Goal: Information Seeking & Learning: Learn about a topic

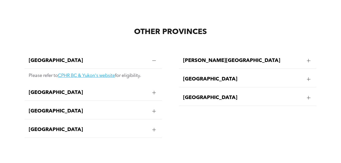
scroll to position [939, 0]
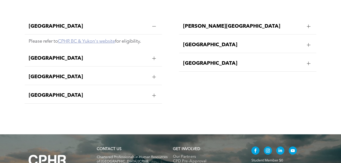
click at [104, 39] on link "CPHR BC & Yukon's website" at bounding box center [86, 41] width 57 height 5
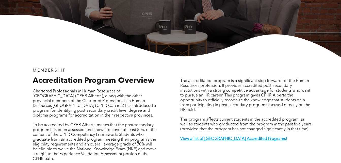
scroll to position [128, 0]
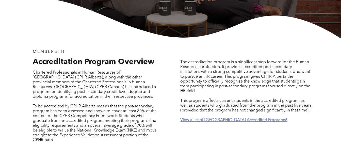
click at [230, 118] on strong "View a list of [GEOGRAPHIC_DATA] Accredited Programs!" at bounding box center [233, 120] width 107 height 4
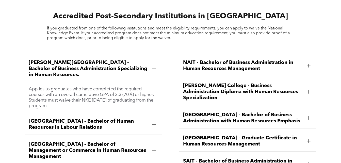
scroll to position [584, 0]
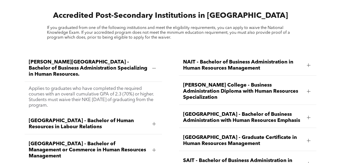
click at [147, 59] on span "[PERSON_NAME][GEOGRAPHIC_DATA] - Bachelor of Business Administration Specializi…" at bounding box center [88, 68] width 119 height 18
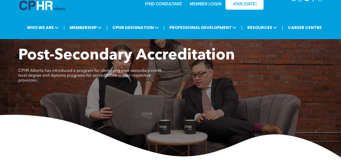
scroll to position [25, 0]
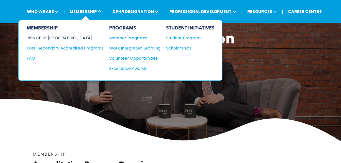
click at [49, 36] on div "Join CPHR [GEOGRAPHIC_DATA]" at bounding box center [61, 38] width 69 height 6
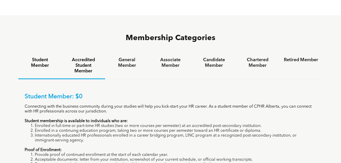
scroll to position [330, 0]
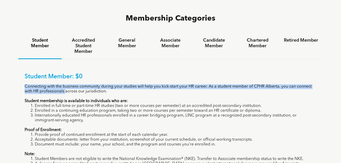
drag, startPoint x: 38, startPoint y: 62, endPoint x: 65, endPoint y: 68, distance: 27.3
click at [65, 68] on div "Student Member: $0 Connecting with the business community during your studies w…" at bounding box center [170, 130] width 304 height 142
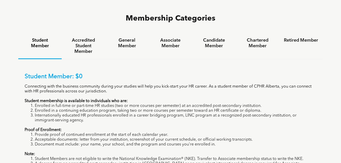
drag, startPoint x: 65, startPoint y: 68, endPoint x: 58, endPoint y: 90, distance: 23.0
click at [58, 113] on li "Internationally educated HR professionals enrolled in a career bridging program…" at bounding box center [175, 118] width 281 height 10
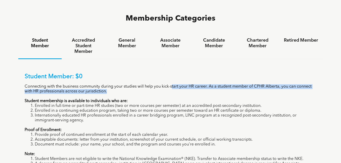
drag, startPoint x: 173, startPoint y: 62, endPoint x: 272, endPoint y: 64, distance: 98.7
click at [272, 84] on p "Connecting with the business community during your studies will help you kick-s…" at bounding box center [171, 89] width 292 height 10
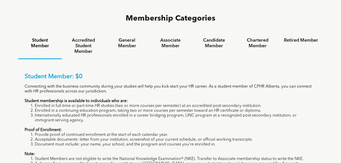
drag, startPoint x: 272, startPoint y: 64, endPoint x: 198, endPoint y: 74, distance: 74.9
click at [198, 99] on p "Student membership is available to individuals who are:" at bounding box center [171, 101] width 292 height 5
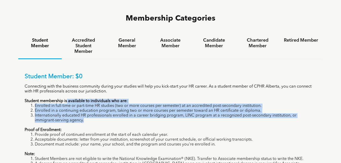
drag, startPoint x: 68, startPoint y: 77, endPoint x: 286, endPoint y: 97, distance: 219.5
click at [286, 97] on div "Student Member: $0 Connecting with the business community during your studies w…" at bounding box center [171, 127] width 292 height 108
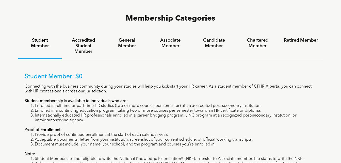
click at [170, 128] on p "Proof of Enrollment:" at bounding box center [171, 130] width 292 height 5
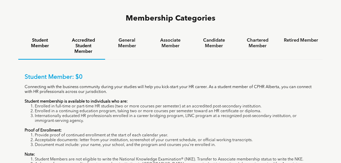
click at [85, 38] on h4 "Accredited Student Member" at bounding box center [83, 46] width 34 height 17
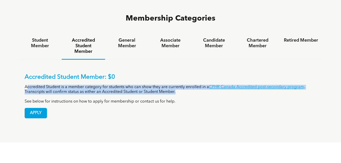
drag, startPoint x: 35, startPoint y: 61, endPoint x: 194, endPoint y: 69, distance: 159.4
click at [194, 85] on p "Accredited Student is a member category for students who can show they are curr…" at bounding box center [171, 90] width 292 height 10
drag, startPoint x: 194, startPoint y: 69, endPoint x: 203, endPoint y: 76, distance: 11.1
click at [203, 99] on p "See below for instructions on how to apply for membership or contact us for hel…" at bounding box center [171, 101] width 292 height 5
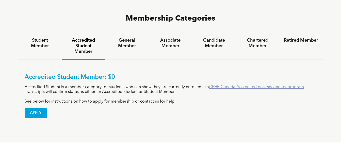
click at [257, 85] on link "CPHR Canada Accredited post-secondary program" at bounding box center [256, 87] width 95 height 4
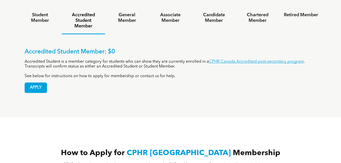
scroll to position [279, 0]
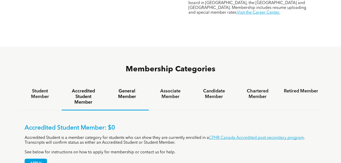
click at [127, 84] on div "General Member" at bounding box center [126, 97] width 43 height 27
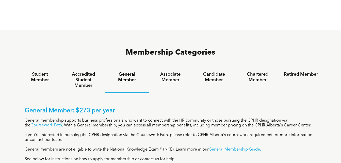
scroll to position [304, 0]
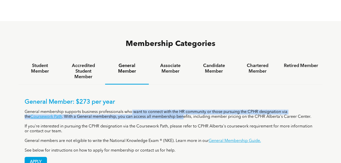
drag, startPoint x: 132, startPoint y: 89, endPoint x: 176, endPoint y: 91, distance: 44.4
click at [176, 110] on p "General membership supports business professionals who want to connect with the…" at bounding box center [171, 115] width 292 height 10
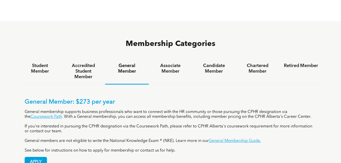
drag, startPoint x: 176, startPoint y: 91, endPoint x: 144, endPoint y: 107, distance: 36.1
click at [144, 124] on p "If you're interested in pursuing the CPHR designation via the Coursework Path, …" at bounding box center [171, 129] width 292 height 10
click at [166, 63] on h4 "Associate Member" at bounding box center [170, 68] width 34 height 11
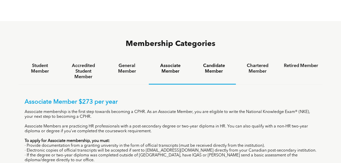
click at [218, 63] on h4 "Candidate Member" at bounding box center [213, 68] width 34 height 11
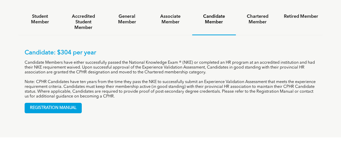
scroll to position [355, 0]
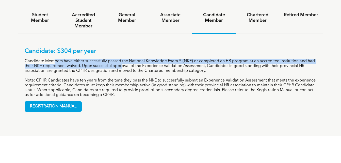
drag, startPoint x: 56, startPoint y: 37, endPoint x: 121, endPoint y: 42, distance: 65.8
click at [121, 59] on p "Candidate Members have either successfully passed the National Knowledge Exam ®…" at bounding box center [171, 66] width 292 height 14
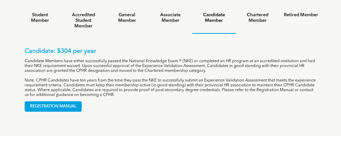
drag, startPoint x: 121, startPoint y: 42, endPoint x: 121, endPoint y: 46, distance: 4.3
click at [121, 59] on p "Candidate Members have either successfully passed the National Knowledge Exam ®…" at bounding box center [171, 66] width 292 height 14
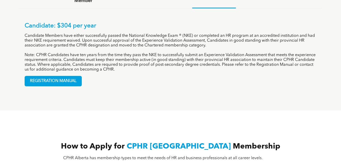
scroll to position [254, 0]
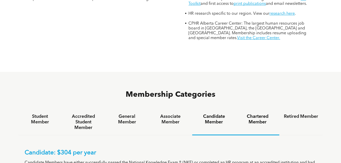
click at [258, 114] on h4 "Chartered Member" at bounding box center [257, 119] width 34 height 11
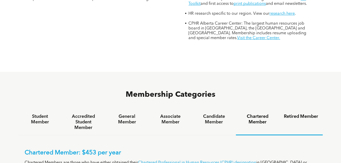
click at [305, 114] on h4 "Retired Member" at bounding box center [300, 117] width 34 height 6
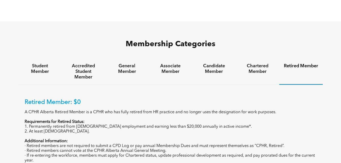
scroll to position [304, 0]
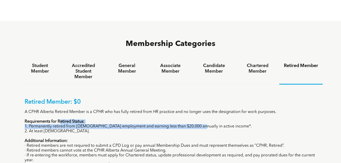
drag, startPoint x: 60, startPoint y: 98, endPoint x: 192, endPoint y: 102, distance: 132.2
click at [192, 102] on div "Retired Member: $0 A CPHR Alberta Retired Member is a CPHR who has fully retire…" at bounding box center [171, 139] width 292 height 83
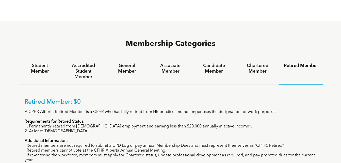
drag, startPoint x: 192, startPoint y: 102, endPoint x: 163, endPoint y: 121, distance: 34.0
click at [163, 143] on p "· Retired members are not required to submit a CPD Log or pay annual Membership…" at bounding box center [171, 145] width 292 height 5
click at [89, 63] on h4 "Accredited Student Member" at bounding box center [83, 71] width 34 height 17
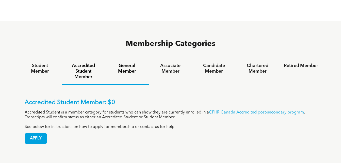
click at [137, 63] on h4 "General Member" at bounding box center [127, 68] width 34 height 11
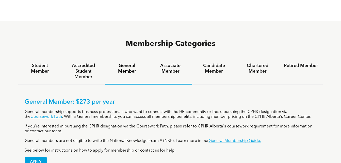
click at [163, 58] on div "Associate Member" at bounding box center [170, 71] width 43 height 26
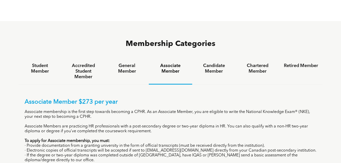
click at [81, 84] on div "Associate Member $273 per year Associate membership is the first step towards b…" at bounding box center [170, 138] width 304 height 108
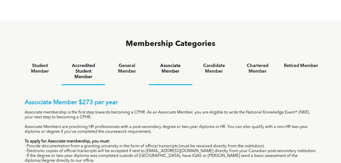
click at [90, 63] on h4 "Accredited Student Member" at bounding box center [83, 71] width 34 height 17
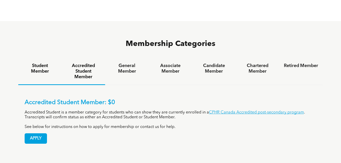
click at [46, 58] on div "Student Member" at bounding box center [39, 71] width 43 height 27
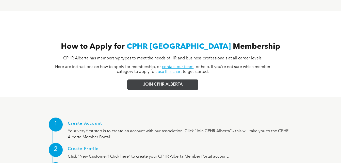
scroll to position [532, 0]
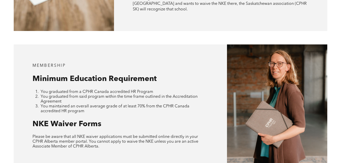
scroll to position [431, 0]
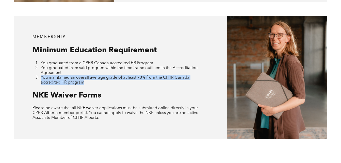
drag, startPoint x: 41, startPoint y: 67, endPoint x: 120, endPoint y: 75, distance: 80.0
click at [120, 75] on div "MEMBERSHIP Minimum Education Requirement You graduated from a CPHR Canada accre…" at bounding box center [120, 77] width 213 height 123
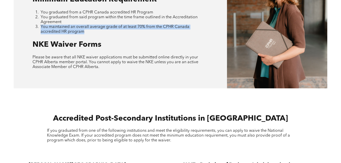
scroll to position [507, 0]
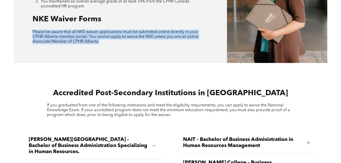
drag, startPoint x: 24, startPoint y: 19, endPoint x: 138, endPoint y: 37, distance: 114.8
click at [138, 37] on div "MEMBERSHIP Minimum Education Requirement You graduated from a CPHR Canada accre…" at bounding box center [120, 1] width 213 height 123
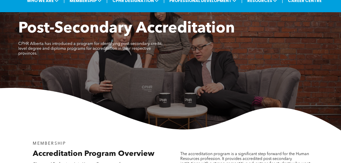
scroll to position [0, 0]
